Goal: Task Accomplishment & Management: Manage account settings

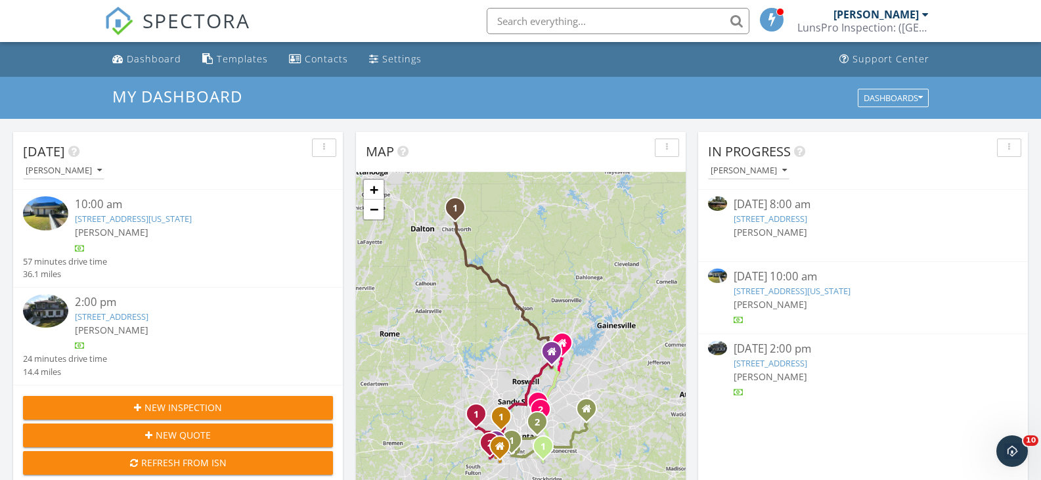
click at [55, 214] on img at bounding box center [45, 213] width 45 height 34
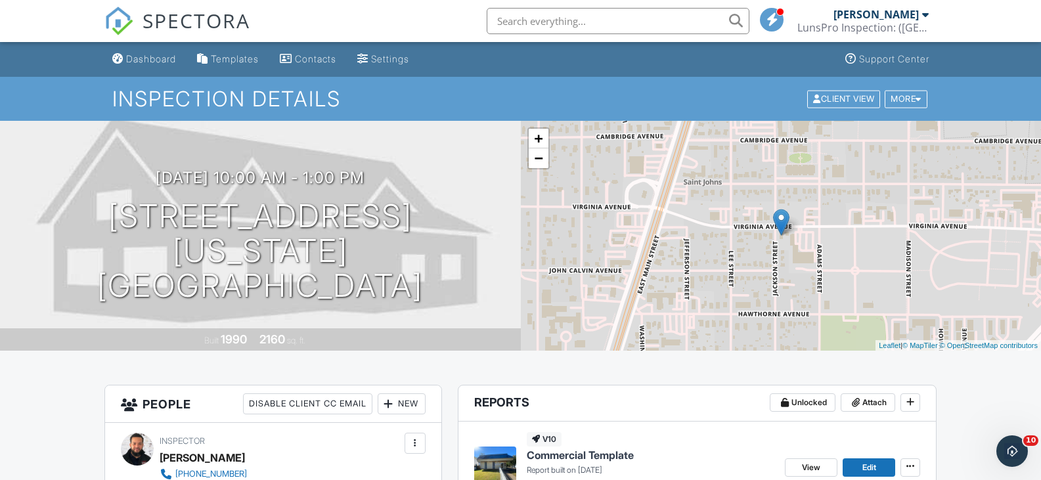
click at [496, 457] on img at bounding box center [495, 468] width 42 height 42
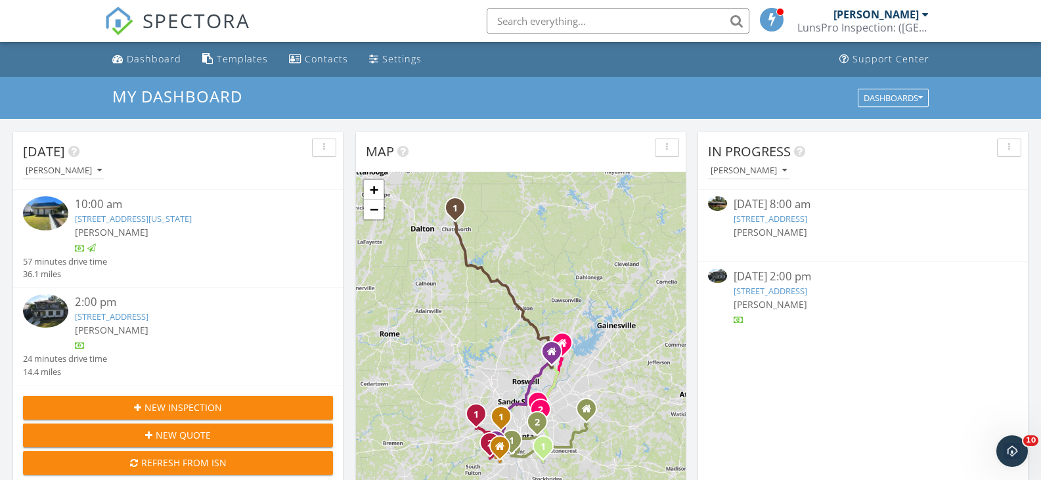
click at [43, 304] on img at bounding box center [45, 311] width 45 height 34
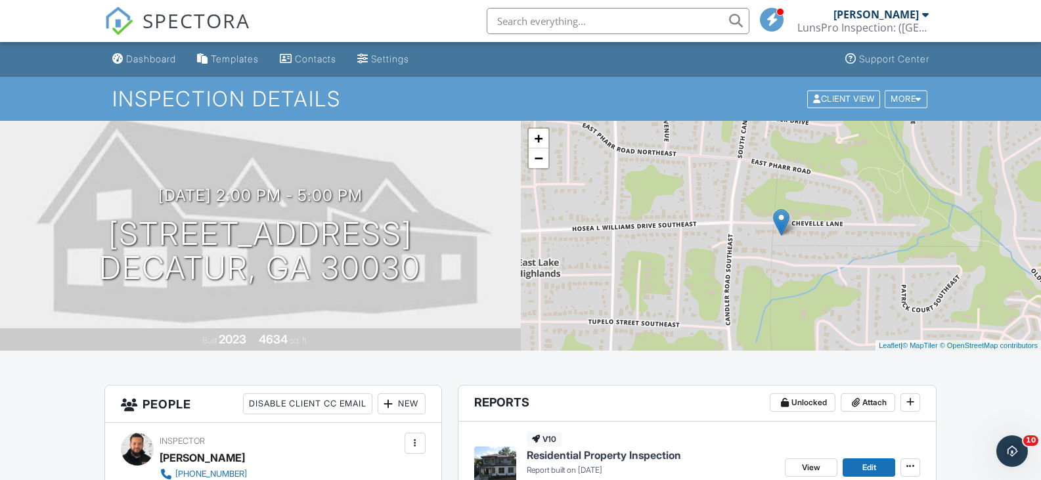
click at [484, 463] on img at bounding box center [495, 468] width 42 height 42
